Goal: Transaction & Acquisition: Purchase product/service

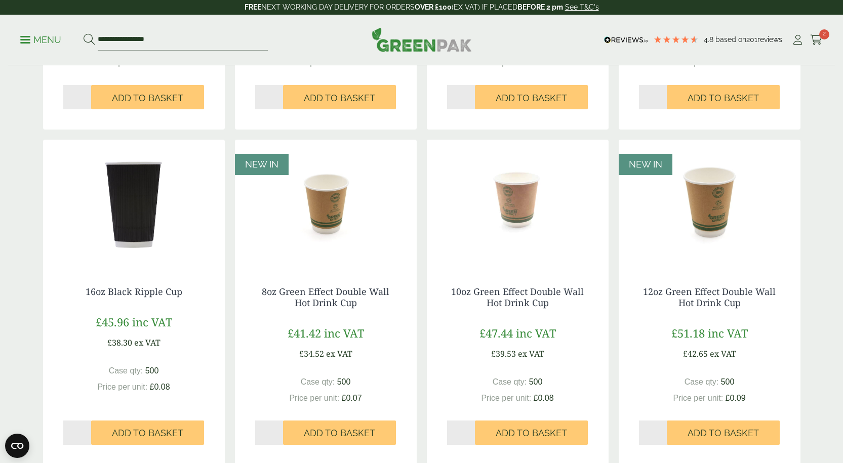
scroll to position [1012, 0]
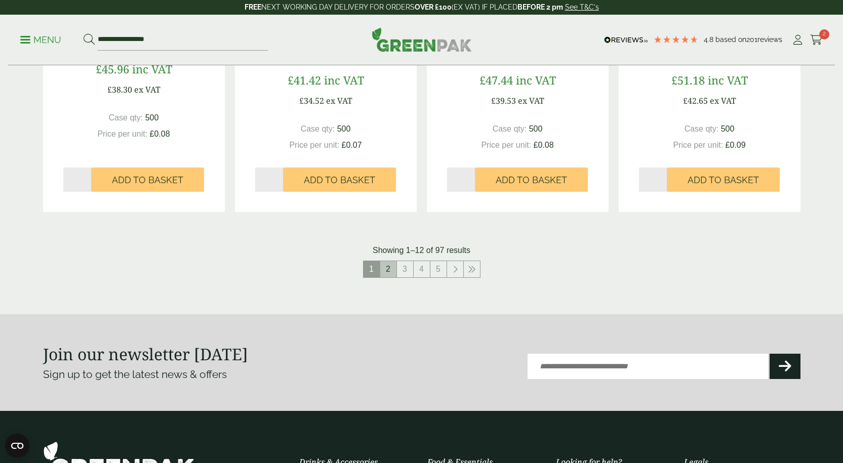
click at [389, 274] on link "2" at bounding box center [388, 269] width 16 height 16
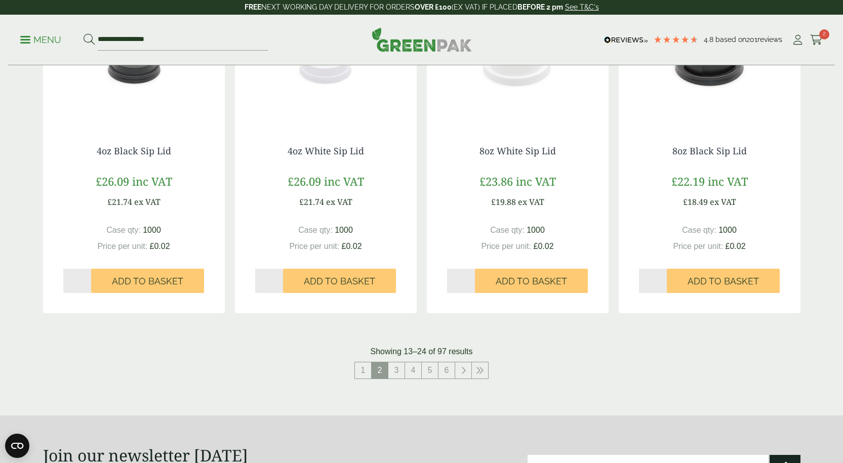
scroll to position [1012, 0]
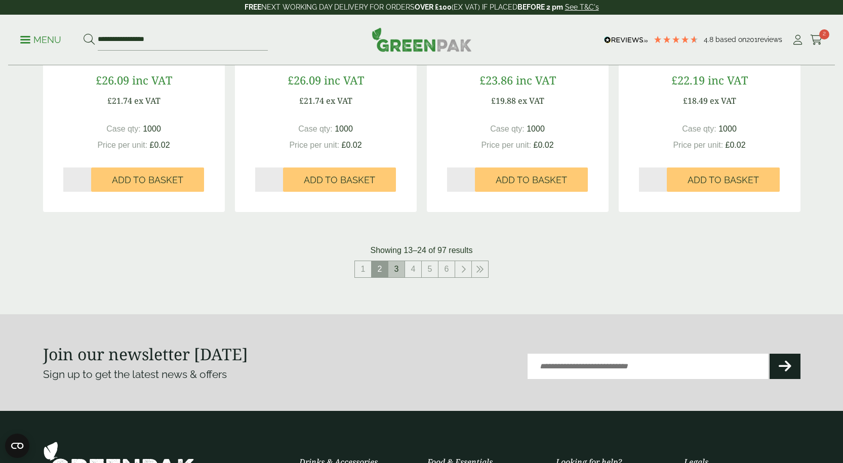
click at [401, 268] on link "3" at bounding box center [396, 269] width 16 height 16
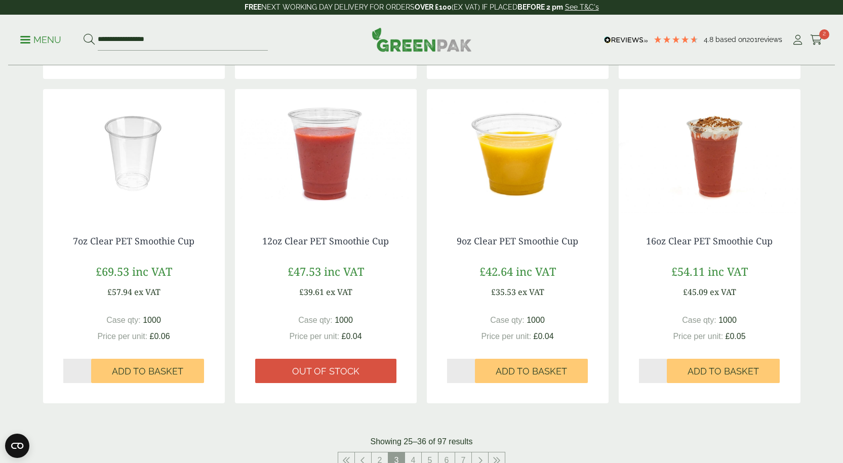
scroll to position [1164, 0]
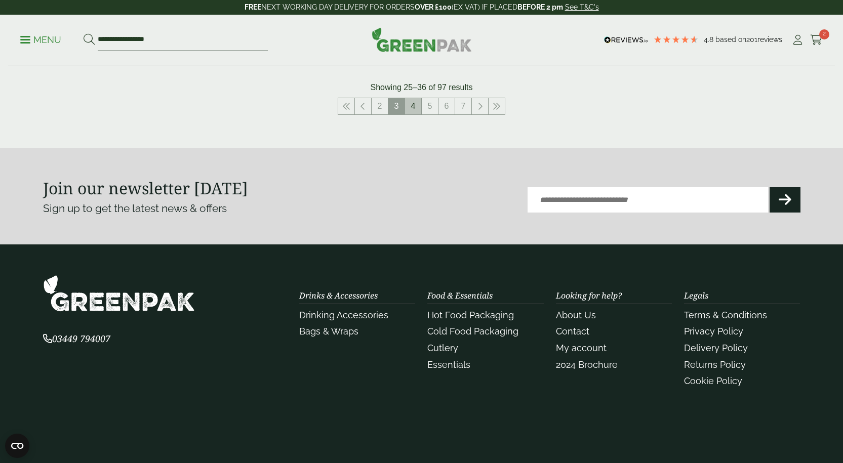
click at [415, 113] on link "4" at bounding box center [413, 106] width 16 height 16
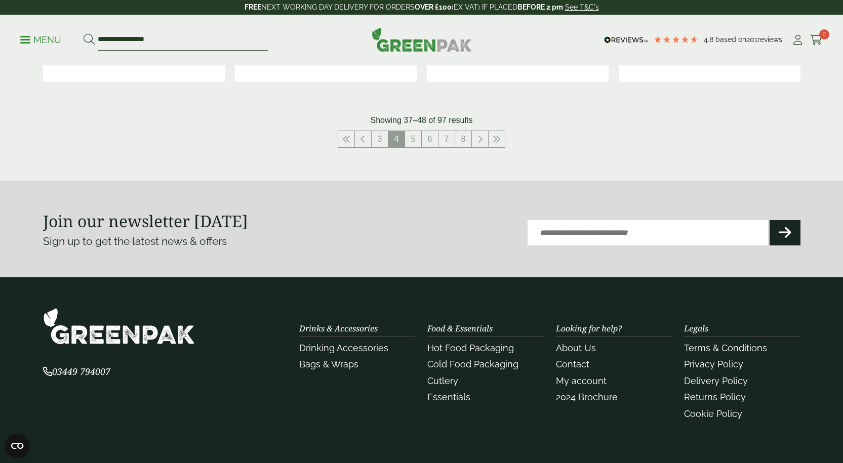
click at [169, 42] on input "**********" at bounding box center [183, 39] width 170 height 21
drag, startPoint x: 165, startPoint y: 42, endPoint x: 96, endPoint y: 33, distance: 69.4
click at [96, 33] on form "**********" at bounding box center [176, 39] width 184 height 21
type input "**********"
click at [84, 33] on button at bounding box center [89, 39] width 11 height 13
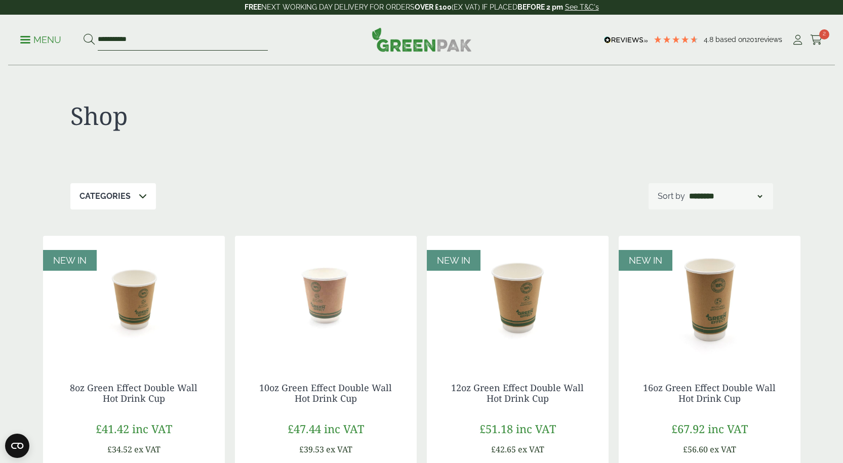
drag, startPoint x: 155, startPoint y: 38, endPoint x: 88, endPoint y: 39, distance: 67.3
click at [88, 39] on form "**********" at bounding box center [176, 39] width 184 height 21
type input "****"
click at [84, 33] on button at bounding box center [89, 39] width 11 height 13
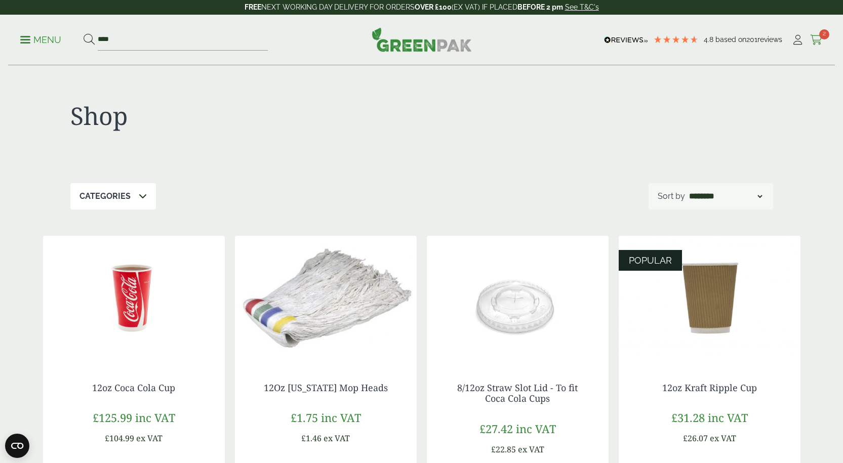
click at [817, 37] on icon at bounding box center [816, 40] width 13 height 10
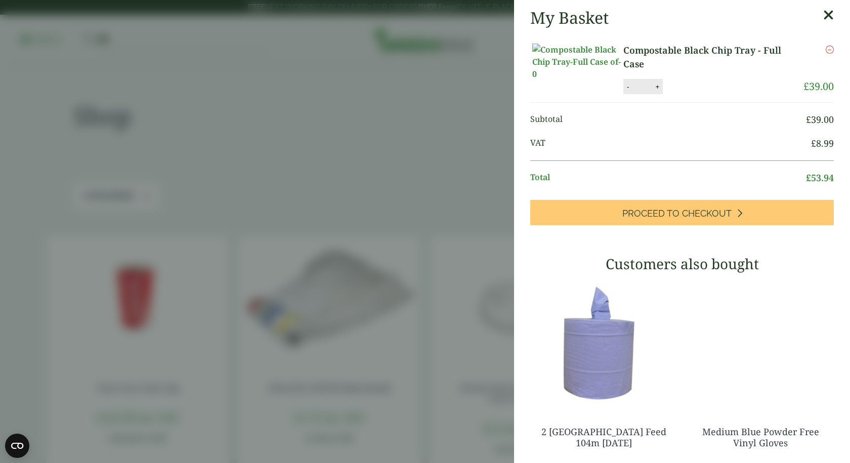
click at [419, 84] on aside "My Basket Compostable Black Chip Tray - Full Case Compostable Black Chip Tray -…" at bounding box center [425, 231] width 850 height 463
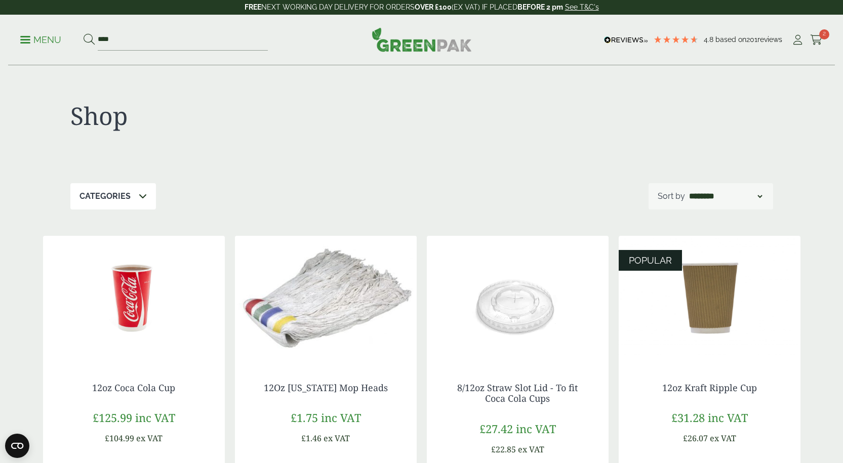
click at [26, 41] on link "Menu" at bounding box center [40, 39] width 41 height 10
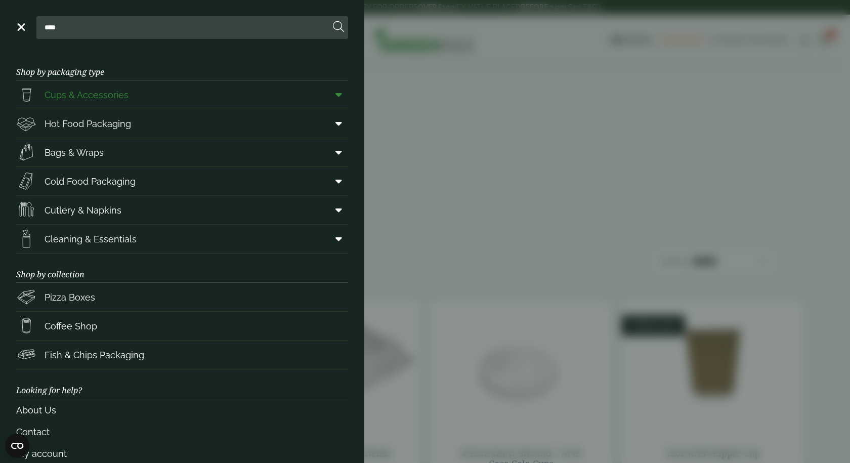
click at [69, 96] on span "Cups & Accessories" at bounding box center [87, 95] width 84 height 14
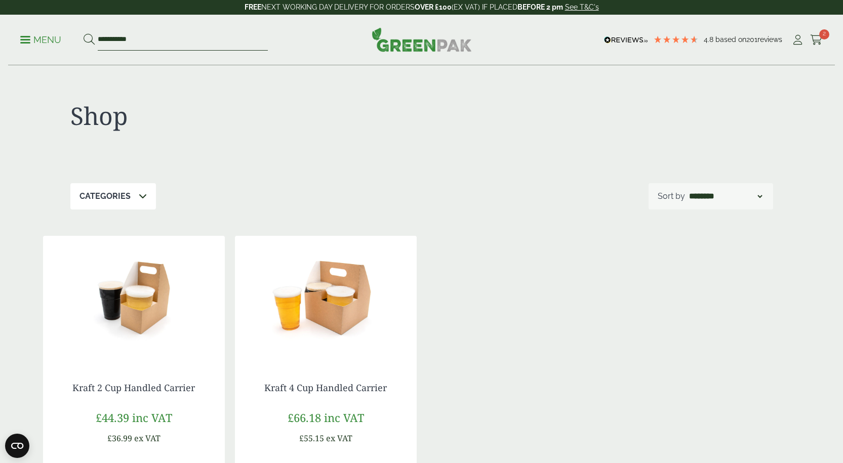
drag, startPoint x: 138, startPoint y: 38, endPoint x: 93, endPoint y: 42, distance: 45.2
click at [93, 42] on form "**********" at bounding box center [176, 39] width 184 height 21
type input "**********"
click at [84, 33] on button at bounding box center [89, 39] width 11 height 13
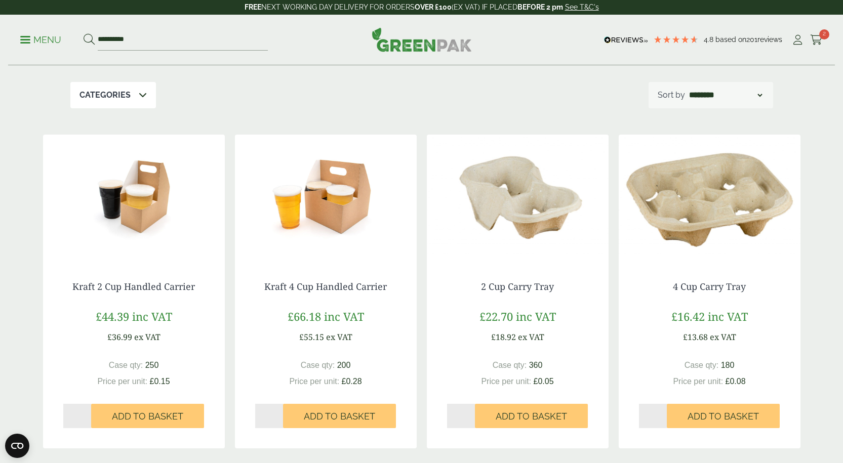
scroll to position [202, 0]
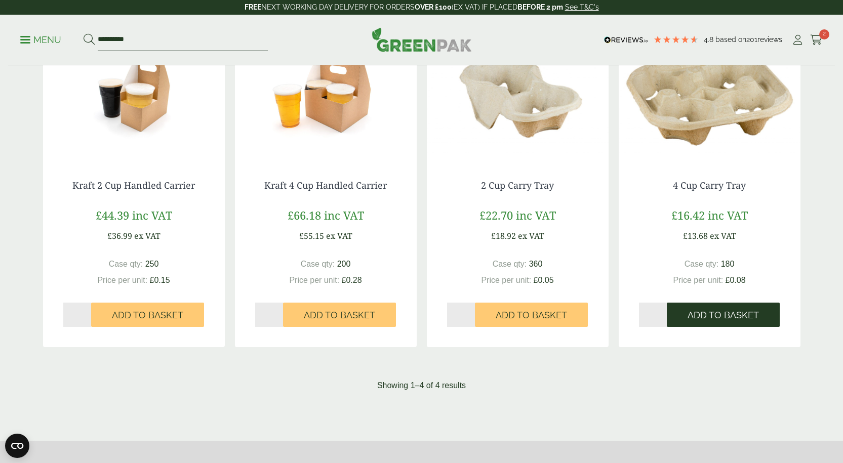
click at [729, 321] on button "Add to Basket" at bounding box center [723, 315] width 113 height 24
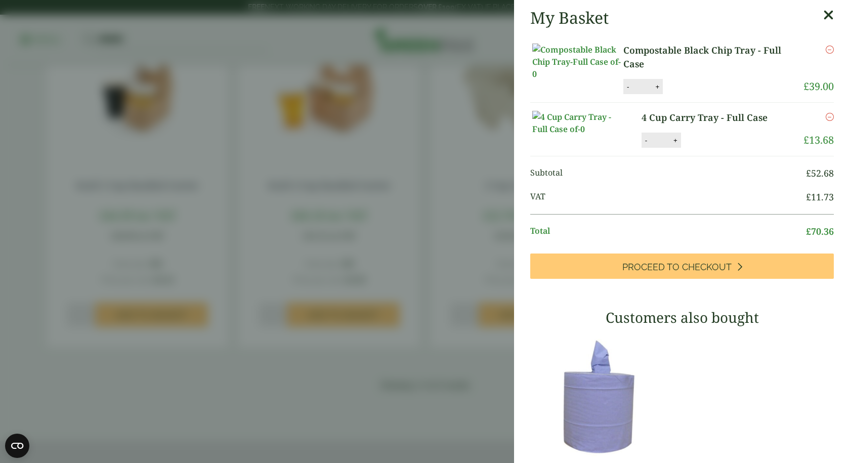
click at [407, 92] on aside "My Basket Compostable Black Chip Tray - Full Case Compostable Black Chip Tray -…" at bounding box center [425, 231] width 850 height 463
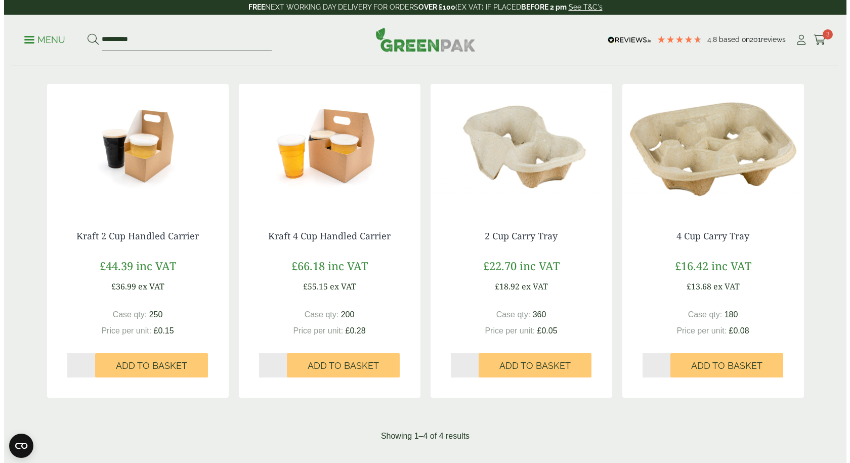
scroll to position [0, 0]
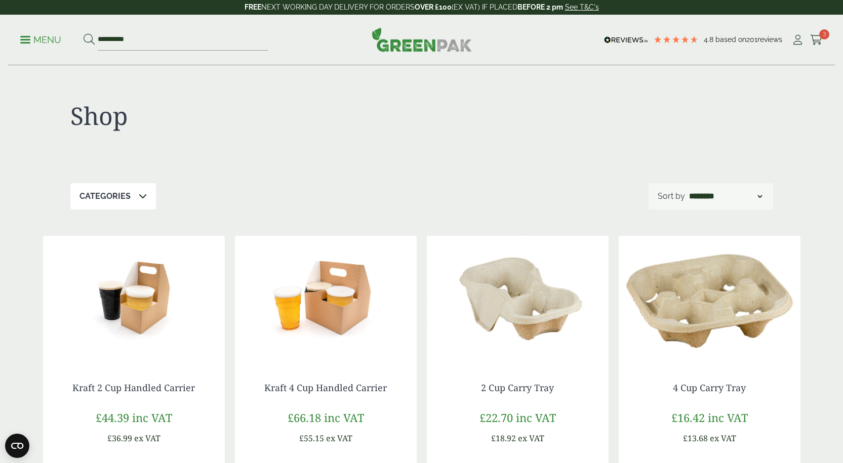
click at [27, 45] on p "Menu" at bounding box center [40, 40] width 41 height 12
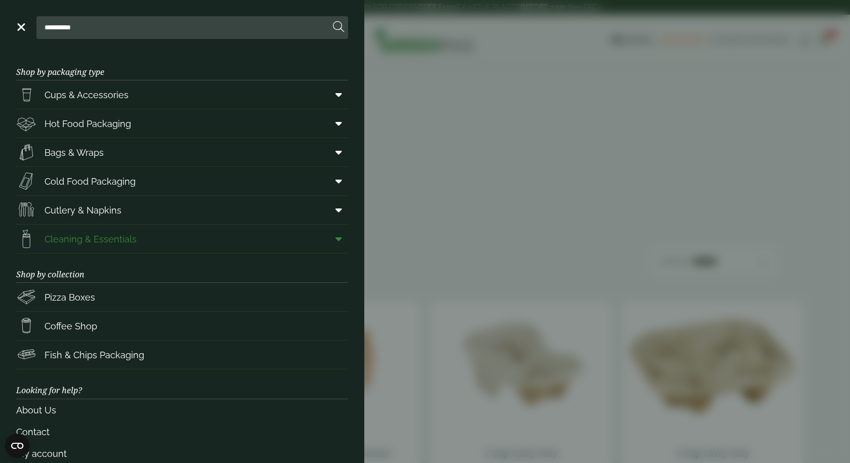
click at [87, 241] on span "Cleaning & Essentials" at bounding box center [91, 239] width 92 height 14
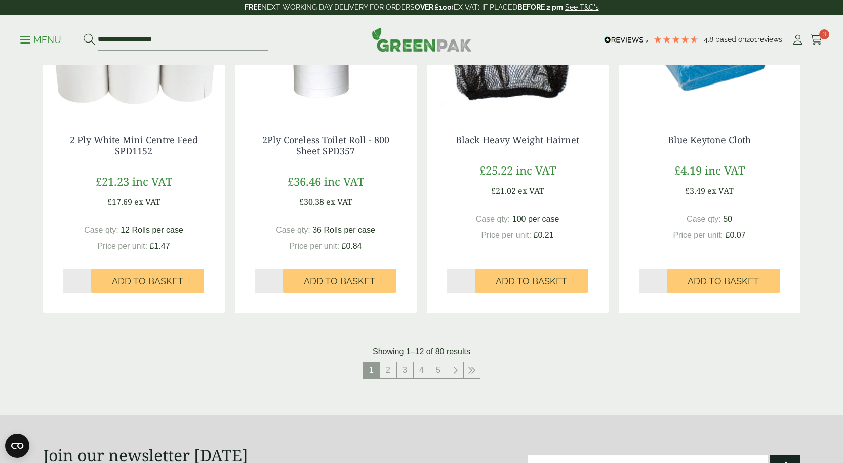
scroll to position [1063, 0]
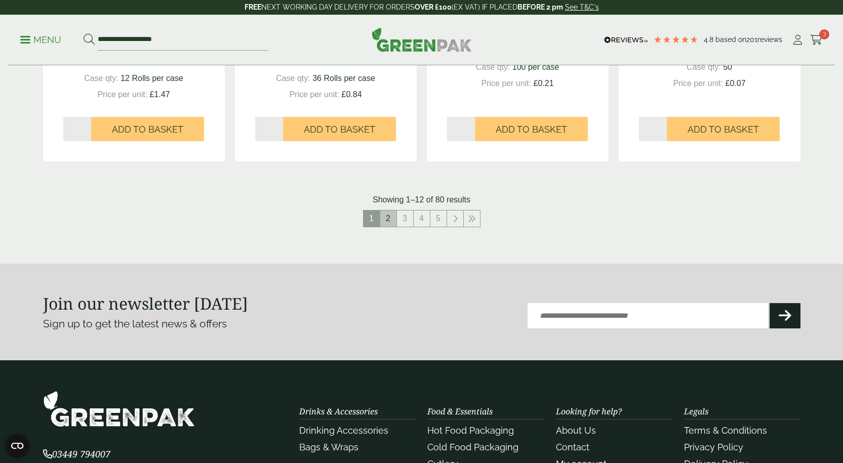
click at [392, 223] on link "2" at bounding box center [388, 219] width 16 height 16
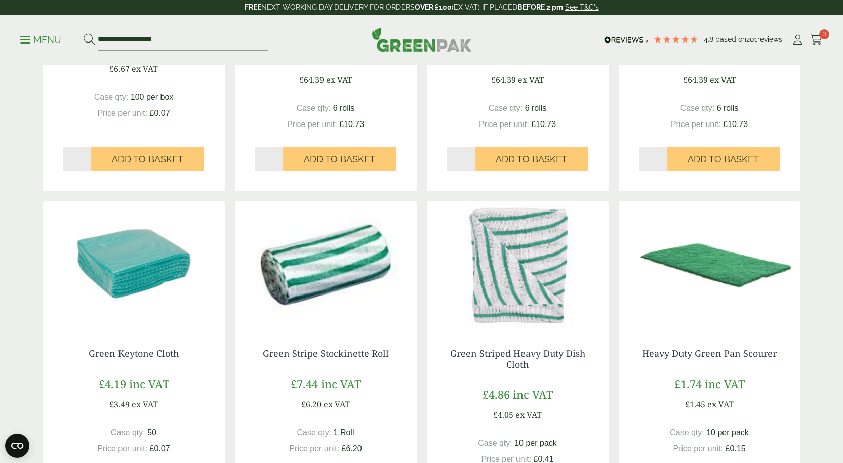
scroll to position [810, 0]
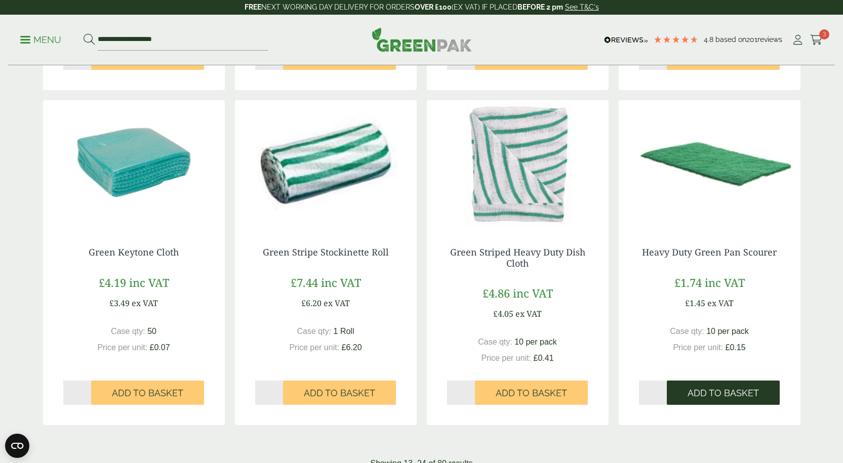
click at [718, 394] on span "Add to Basket" at bounding box center [722, 393] width 71 height 11
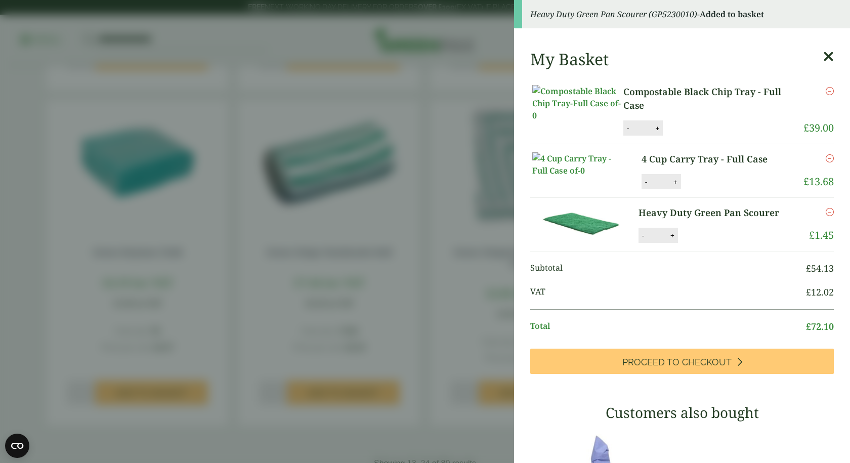
click at [427, 81] on aside "Heavy Duty Green Pan Scourer (GP5230010) - Added to basket My Basket Compostabl…" at bounding box center [425, 231] width 850 height 463
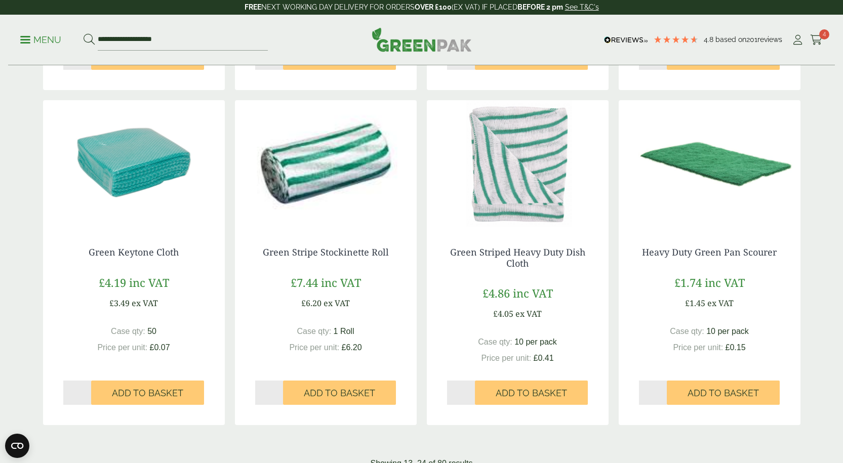
scroll to position [962, 0]
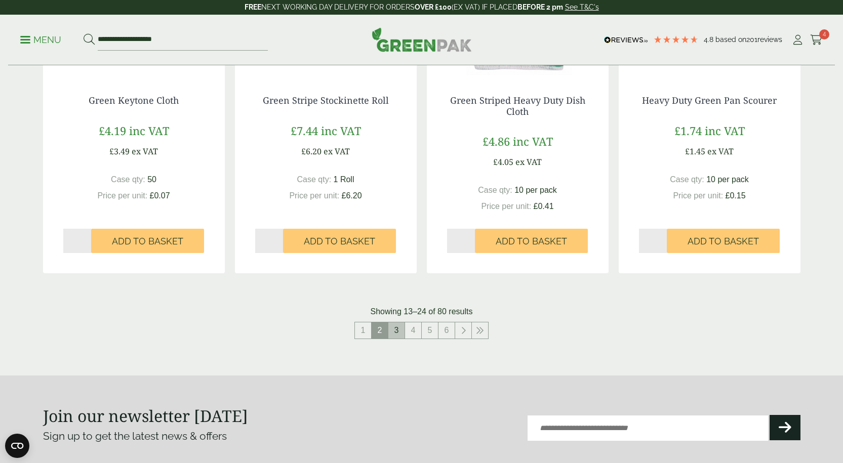
click at [400, 337] on link "3" at bounding box center [396, 330] width 16 height 16
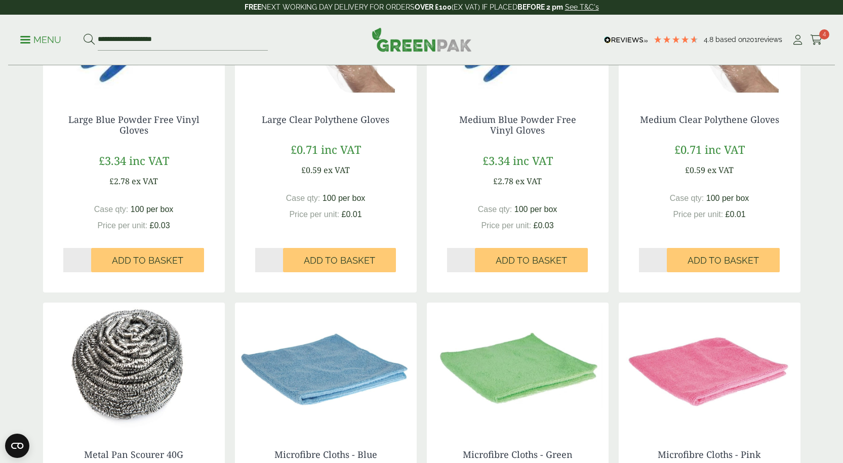
scroll to position [759, 0]
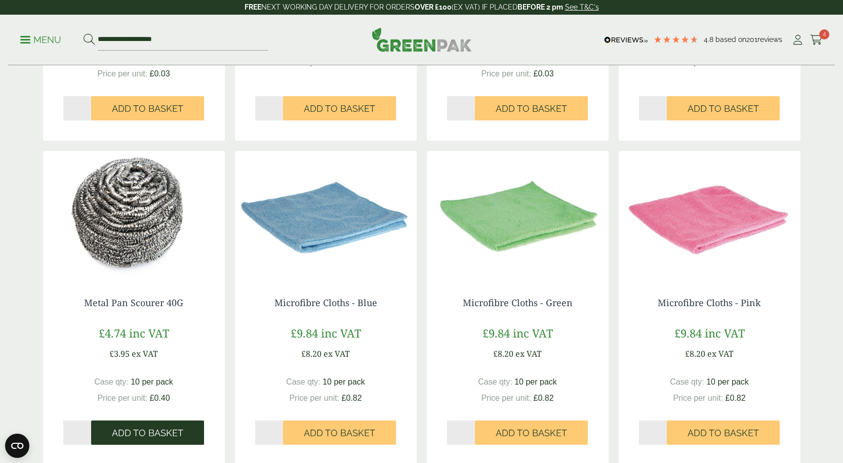
click at [154, 434] on span "Add to Basket" at bounding box center [147, 433] width 71 height 11
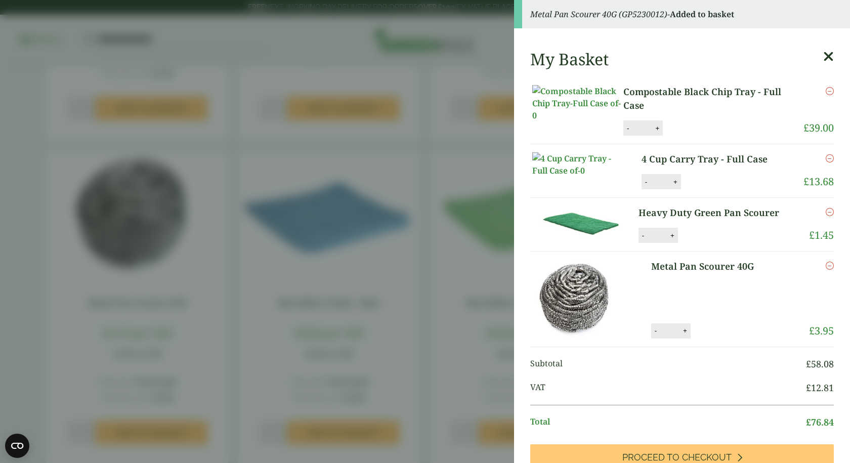
click at [419, 71] on aside "Metal Pan Scourer 40G (GP5230012) - Added to basket My Basket Compostable Black…" at bounding box center [425, 231] width 850 height 463
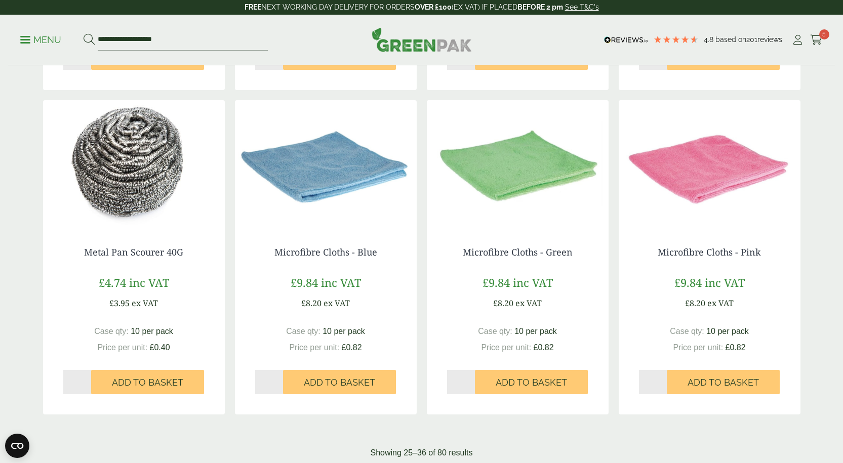
scroll to position [860, 0]
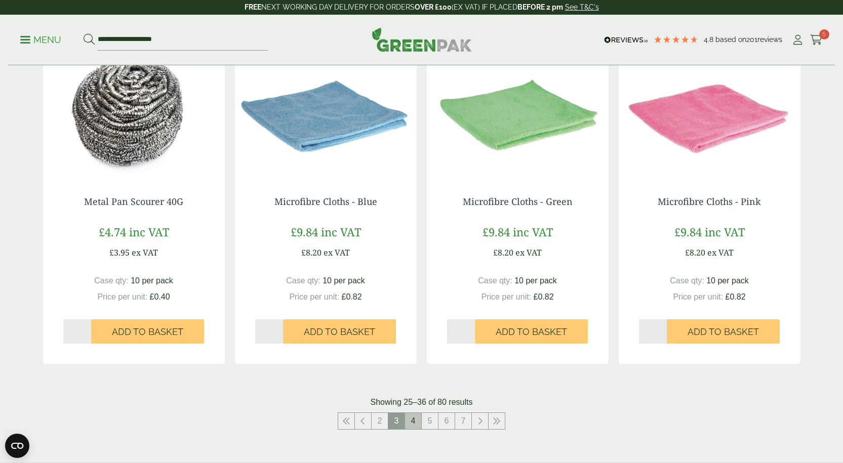
click at [411, 419] on link "4" at bounding box center [413, 421] width 16 height 16
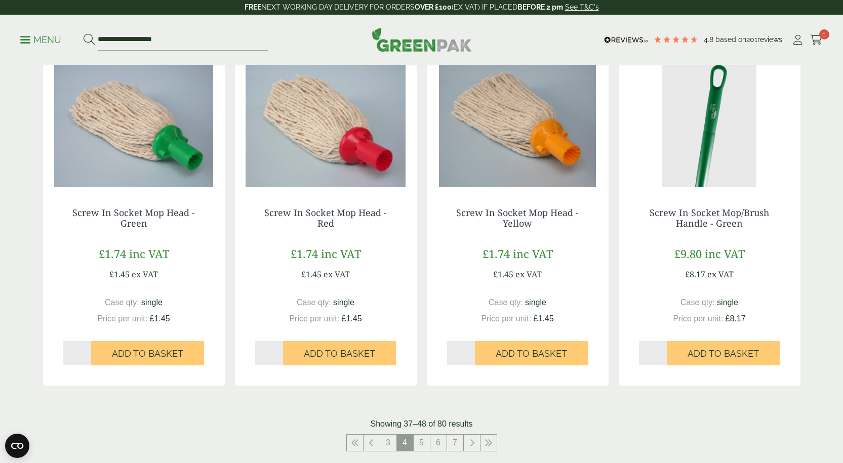
scroll to position [1063, 0]
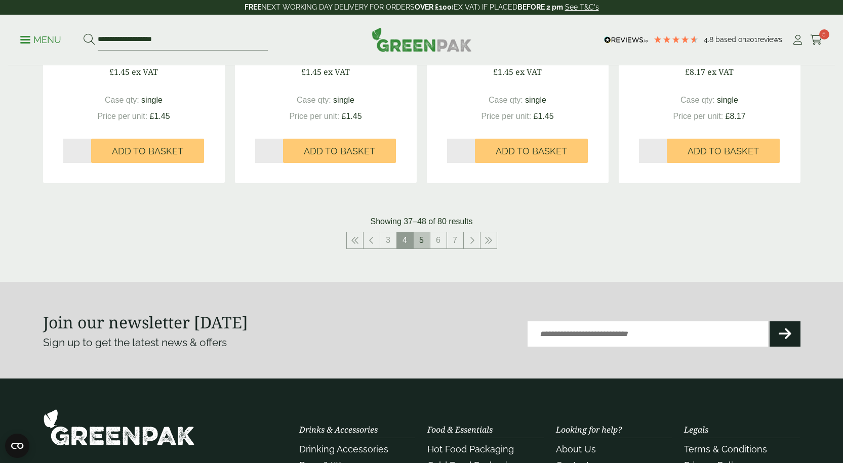
click at [424, 237] on link "5" at bounding box center [421, 240] width 16 height 16
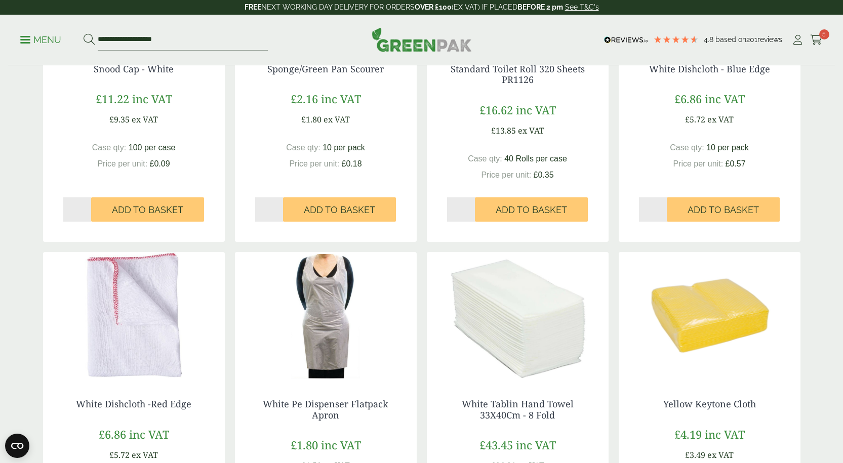
scroll to position [506, 0]
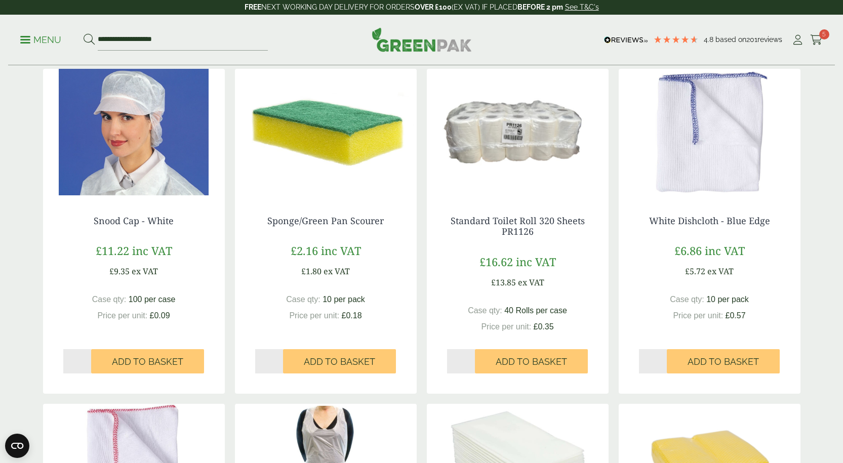
drag, startPoint x: 353, startPoint y: 362, endPoint x: 450, endPoint y: 362, distance: 97.2
click at [353, 362] on span "Add to Basket" at bounding box center [339, 361] width 71 height 11
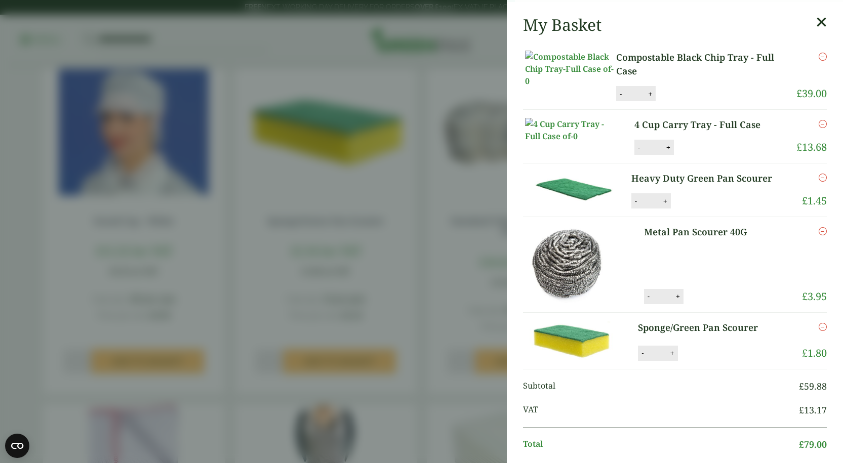
scroll to position [455, 0]
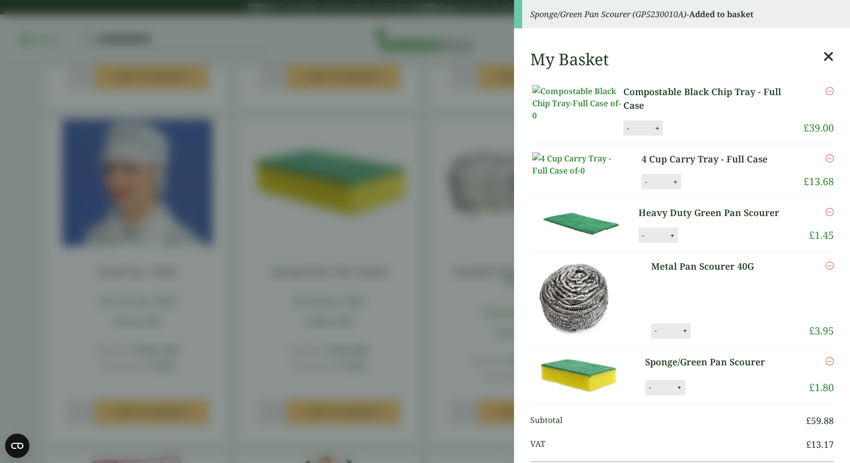
click at [445, 138] on aside "Sponge/Green Pan Scourer (GP5230010A) - Added to basket My Basket Compostable B…" at bounding box center [425, 231] width 850 height 463
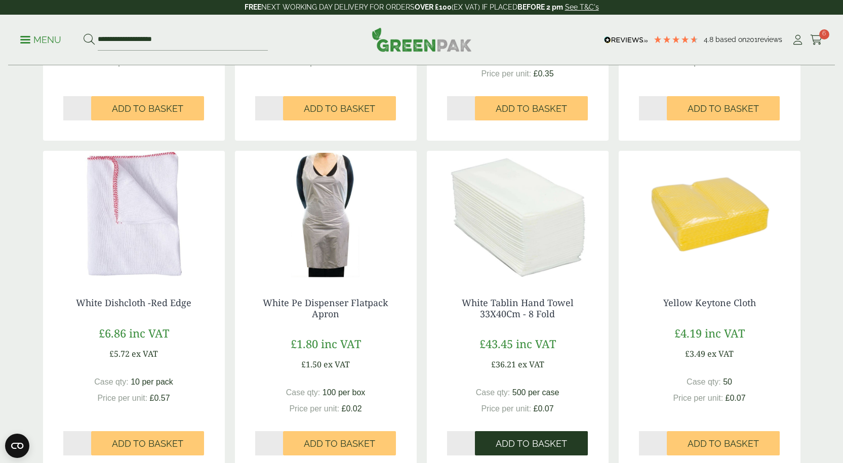
scroll to position [1113, 0]
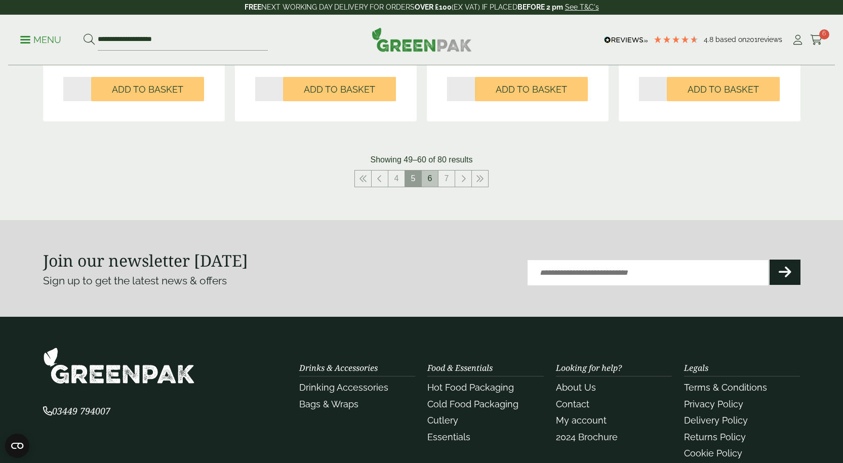
click at [430, 181] on link "6" at bounding box center [430, 179] width 16 height 16
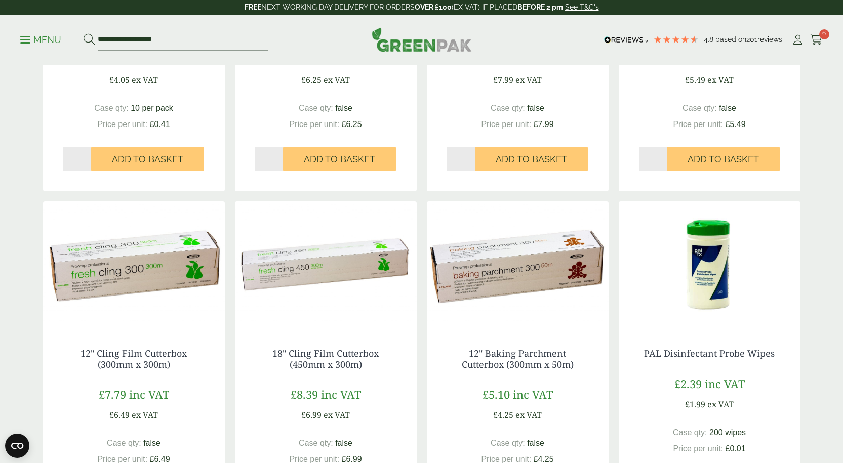
scroll to position [911, 0]
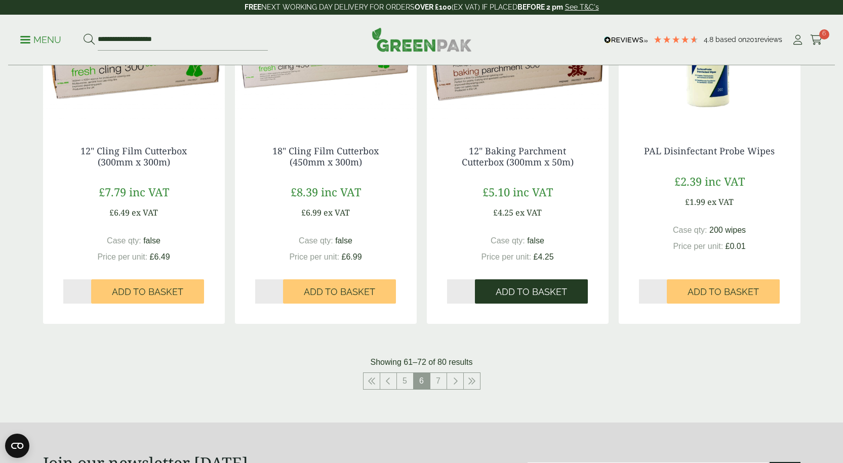
click at [528, 294] on span "Add to Basket" at bounding box center [530, 291] width 71 height 11
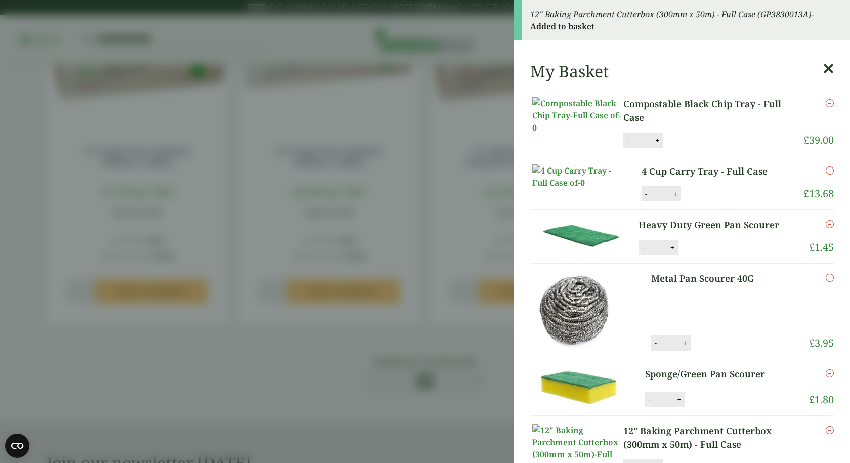
click at [337, 47] on aside "12" Baking Parchment Cutterbox (300mm x 50m) - Full Case (GP3830013A) - Added t…" at bounding box center [425, 231] width 850 height 463
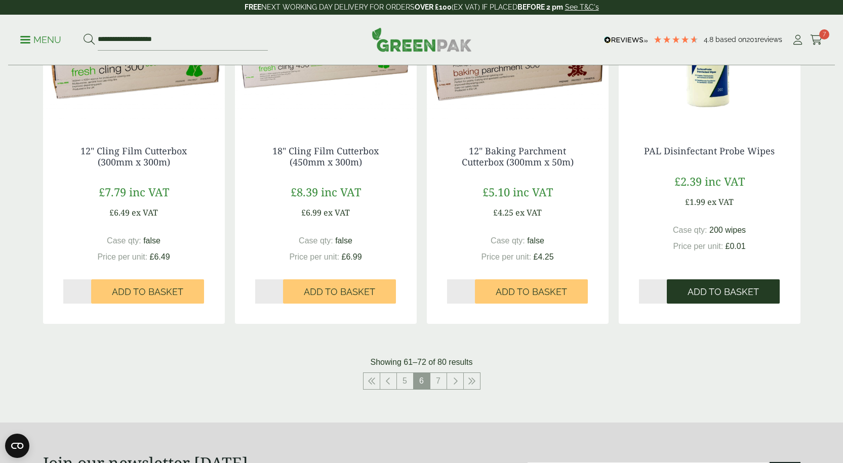
drag, startPoint x: 725, startPoint y: 289, endPoint x: 710, endPoint y: 308, distance: 23.8
click at [725, 290] on span "Add to Basket" at bounding box center [722, 291] width 71 height 11
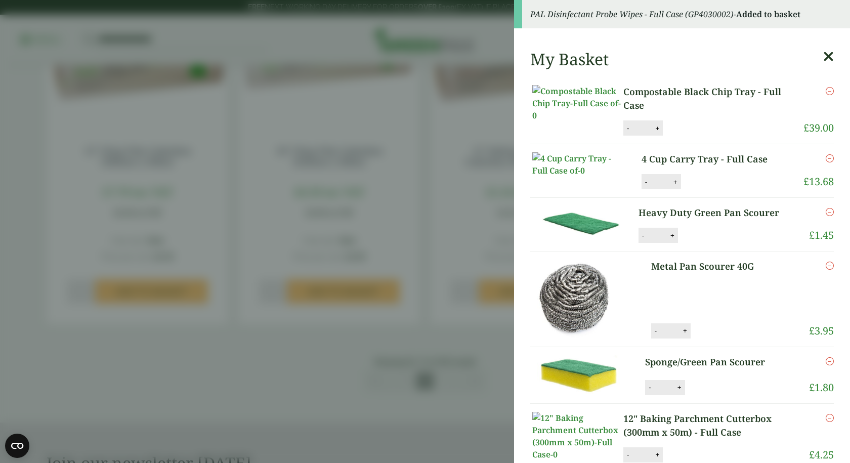
click at [391, 40] on aside "PAL Disinfectant Probe Wipes - Full Case (GP4030002) - Added to basket My Baske…" at bounding box center [425, 231] width 850 height 463
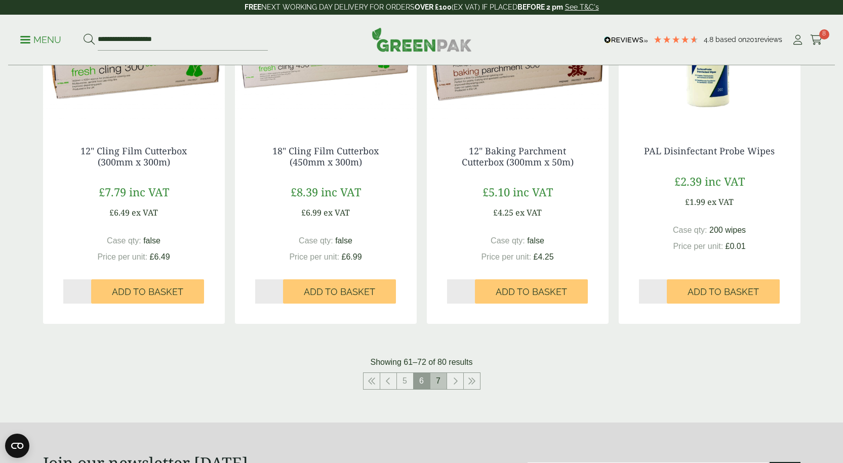
click at [443, 383] on link "7" at bounding box center [438, 381] width 16 height 16
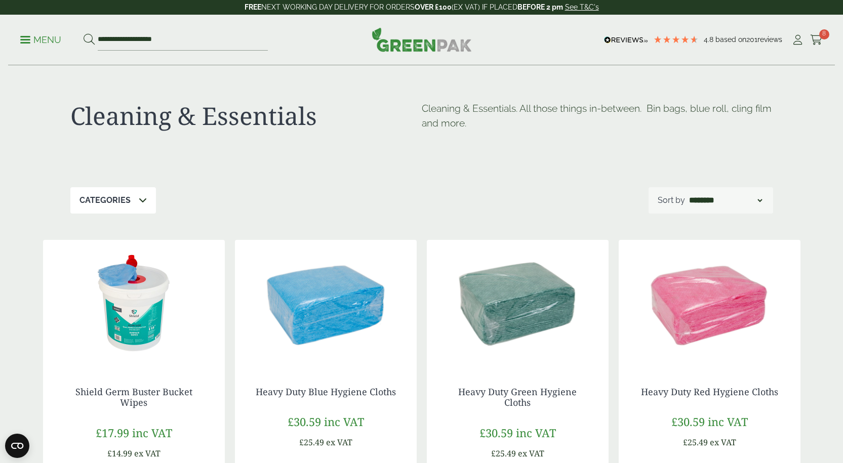
scroll to position [51, 0]
